Goal: Obtain resource: Download file/media

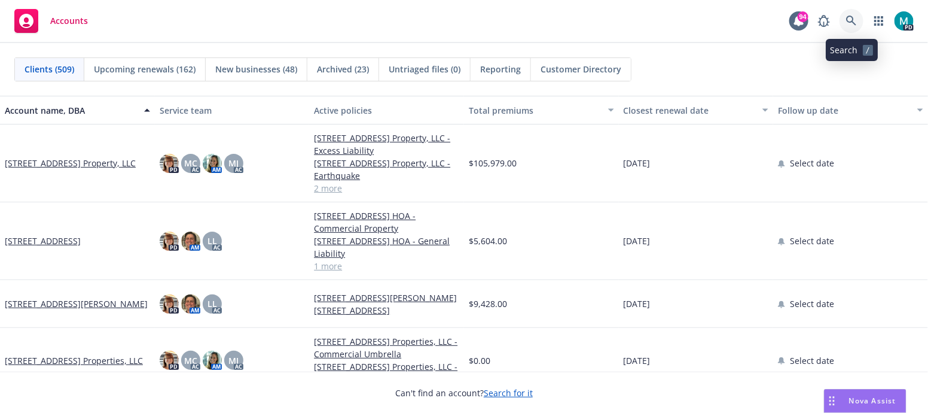
click at [853, 22] on icon at bounding box center [851, 21] width 10 height 10
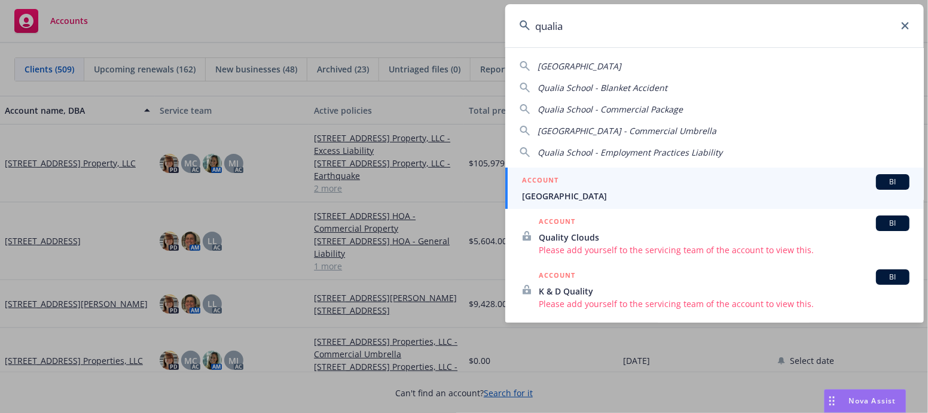
type input "qualia"
click at [550, 196] on span "[GEOGRAPHIC_DATA]" at bounding box center [715, 196] width 387 height 13
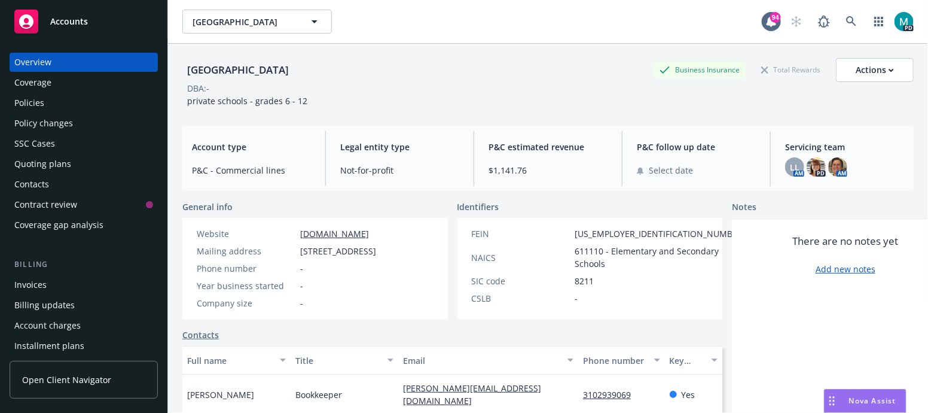
click at [41, 99] on div "Policies" at bounding box center [29, 102] width 30 height 19
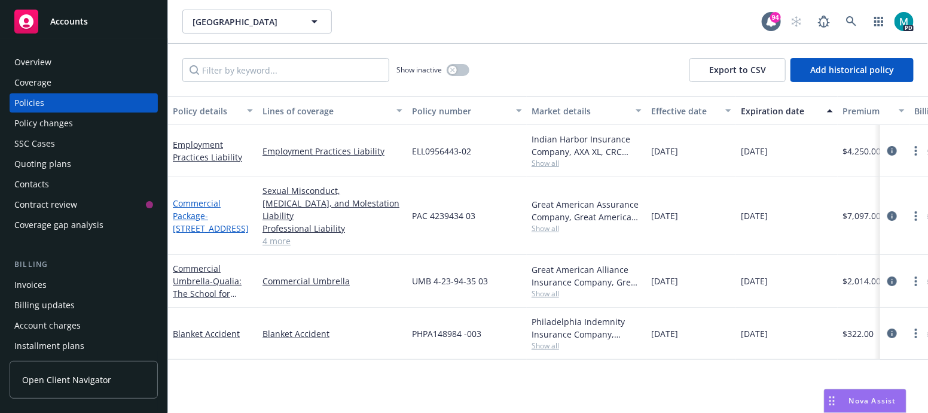
click at [203, 222] on span "- [STREET_ADDRESS]" at bounding box center [211, 222] width 76 height 24
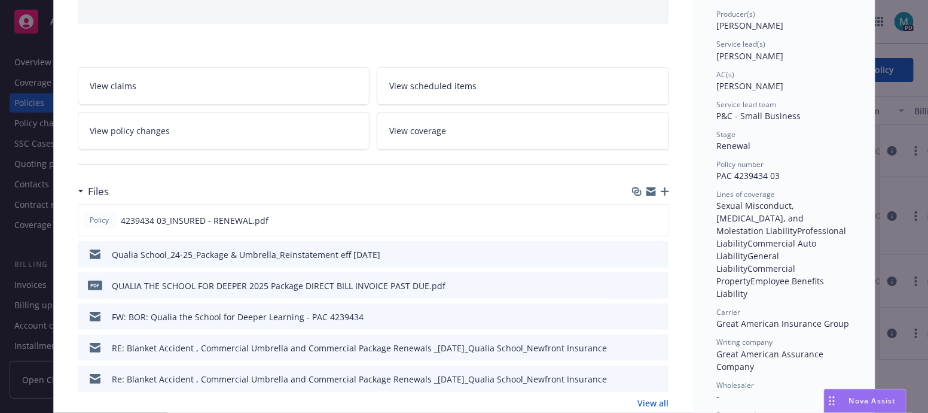
scroll to position [224, 0]
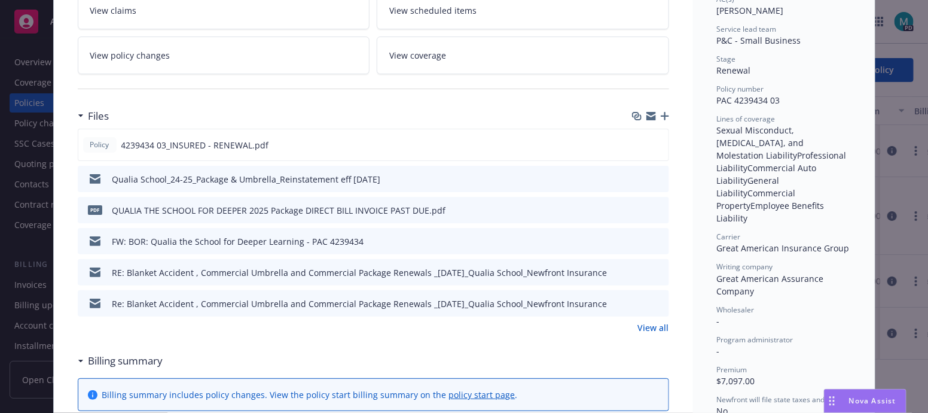
click at [633, 236] on icon "download file" at bounding box center [638, 241] width 10 height 10
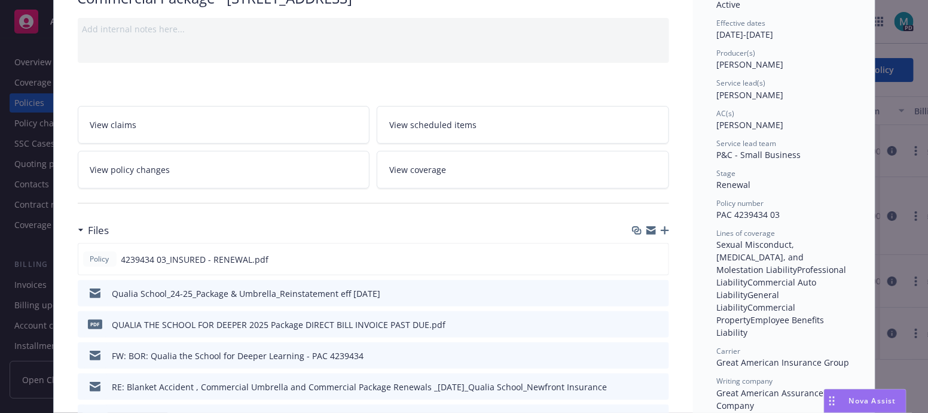
scroll to position [0, 0]
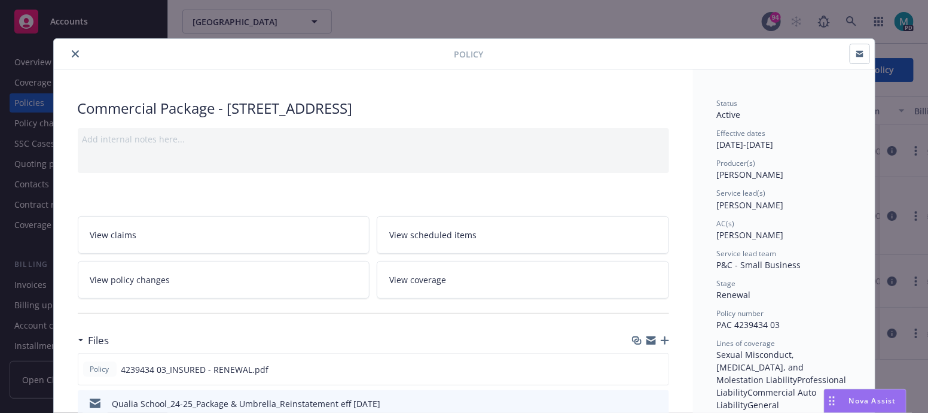
click at [72, 54] on icon "close" at bounding box center [75, 53] width 7 height 7
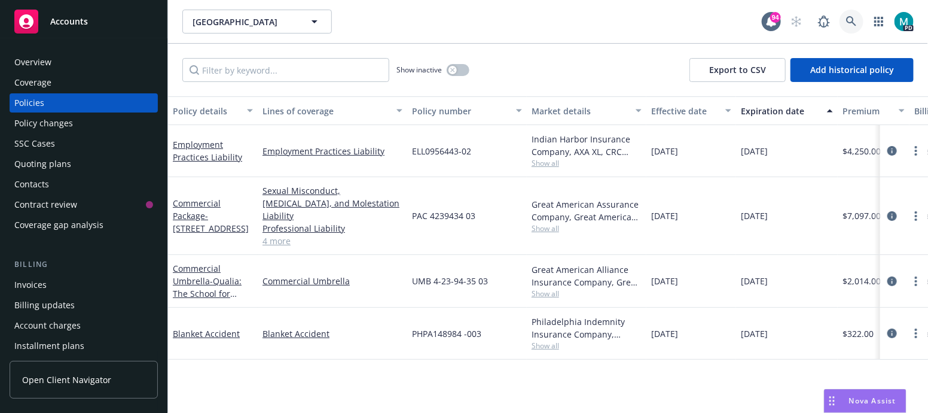
click at [848, 20] on icon at bounding box center [851, 21] width 10 height 10
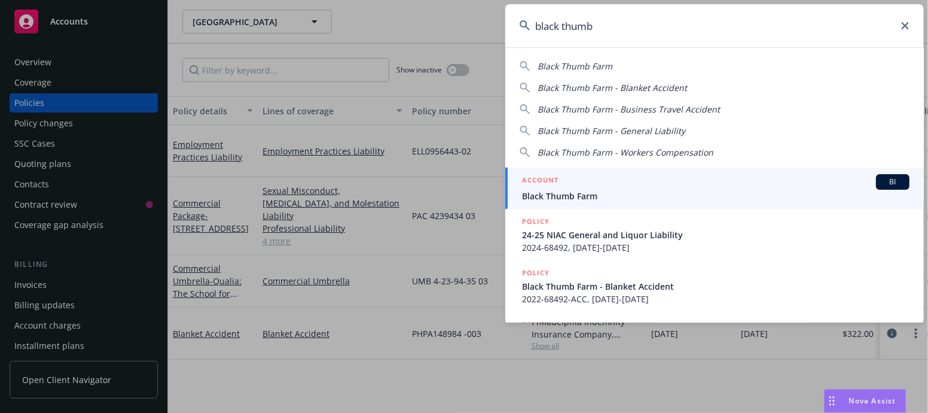
type input "black thumb"
click at [563, 196] on span "Black Thumb Farm" at bounding box center [715, 196] width 387 height 13
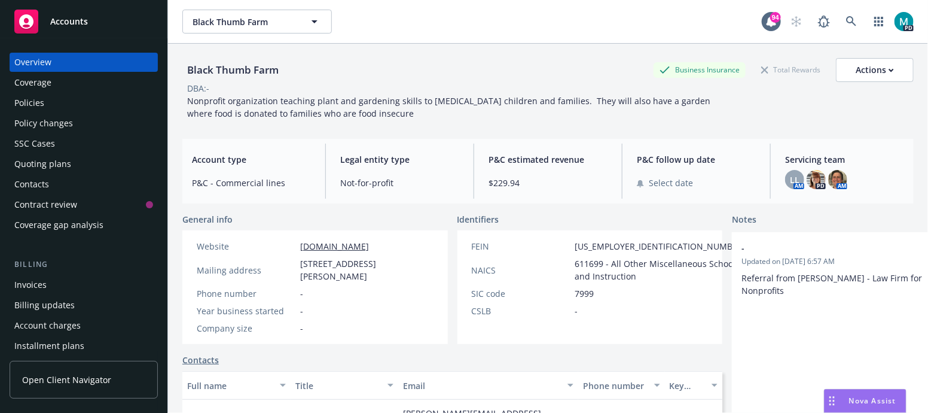
click at [35, 100] on div "Policies" at bounding box center [29, 102] width 30 height 19
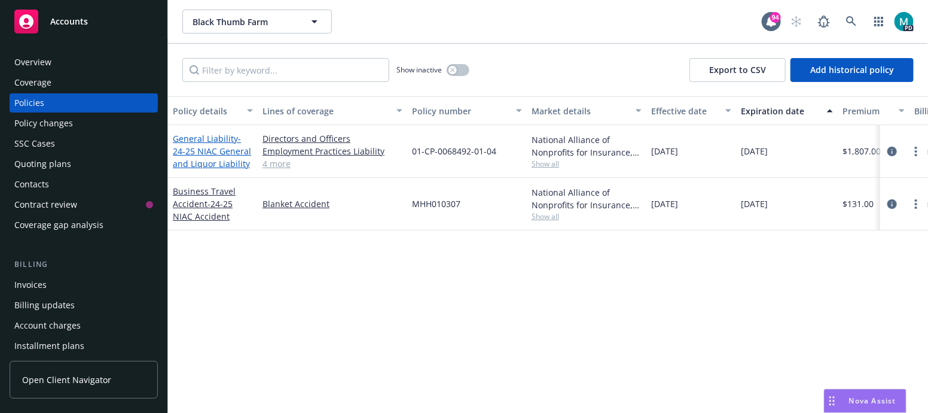
click at [206, 147] on span "- 24-25 NIAC General and Liquor Liability" at bounding box center [212, 151] width 78 height 36
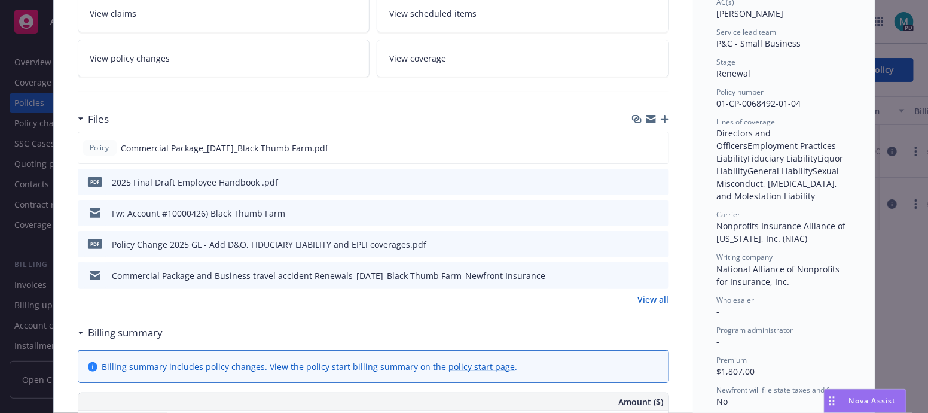
scroll to position [224, 0]
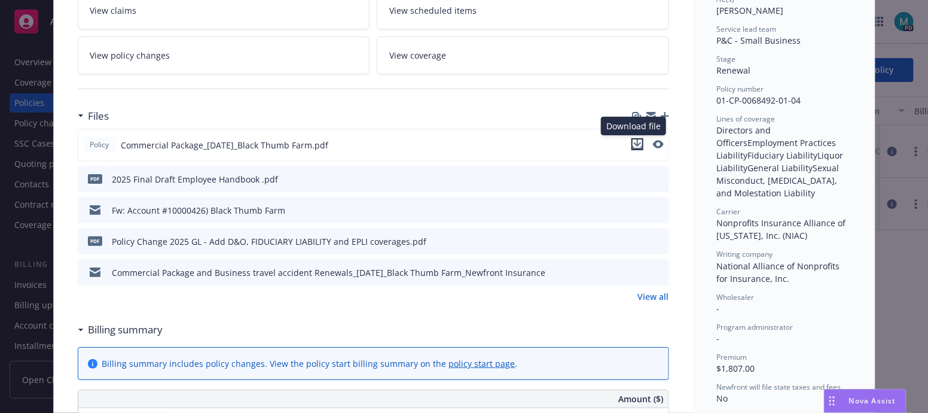
click at [634, 142] on icon "download file" at bounding box center [638, 144] width 10 height 10
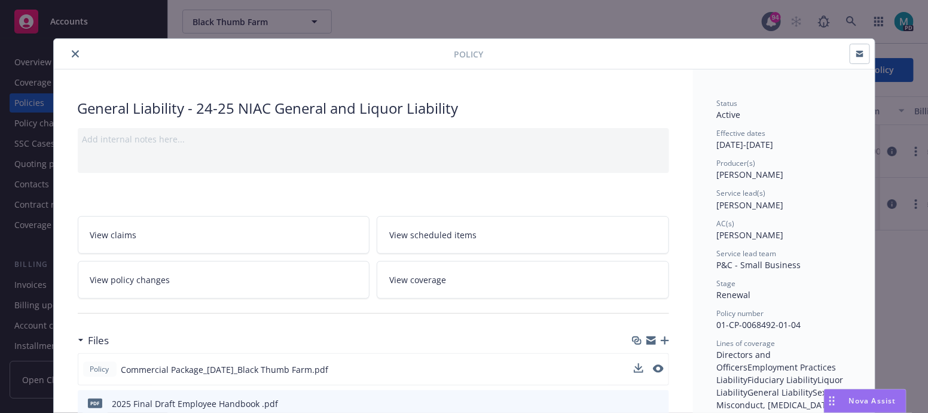
click at [72, 55] on icon "close" at bounding box center [75, 53] width 7 height 7
